Goal: Information Seeking & Learning: Learn about a topic

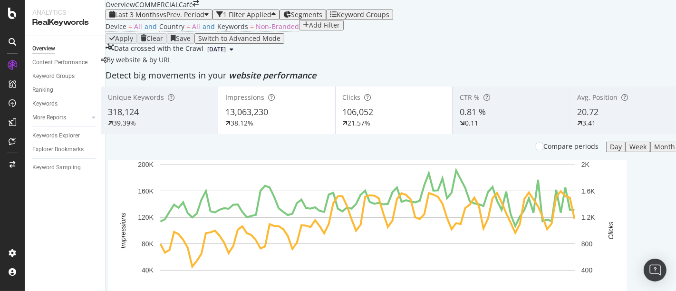
scroll to position [53, 0]
click at [139, 117] on span "318,124" at bounding box center [123, 111] width 31 height 11
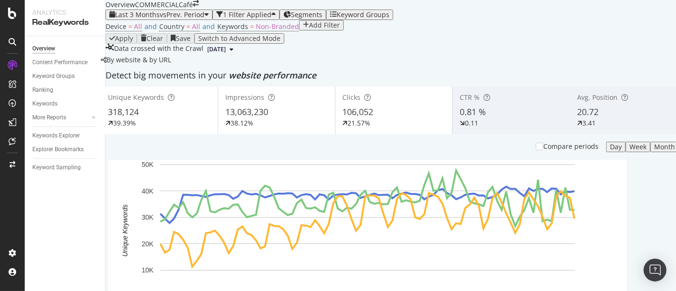
click at [280, 118] on div "13,063,230" at bounding box center [276, 112] width 103 height 12
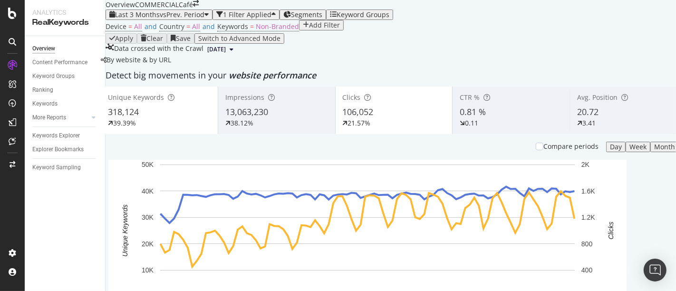
click at [621, 118] on div "20.72" at bounding box center [628, 112] width 102 height 12
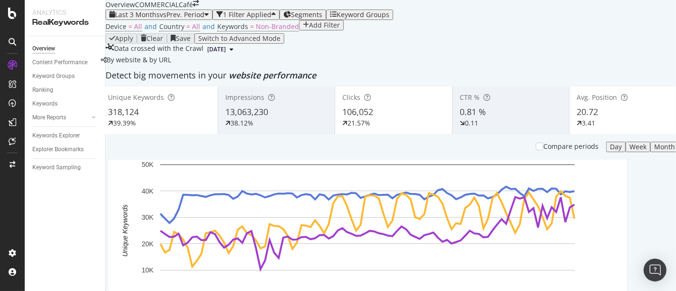
click at [579, 118] on div "20.72" at bounding box center [628, 112] width 103 height 12
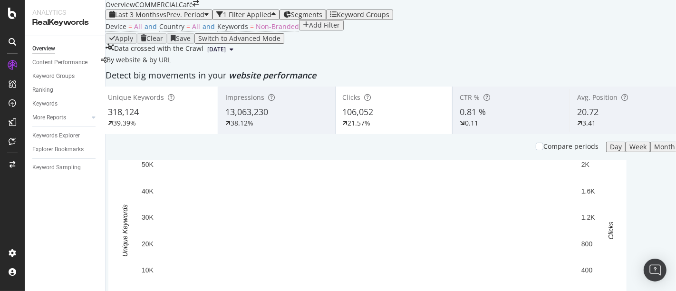
scroll to position [106, 0]
